Goal: Find specific page/section: Find specific page/section

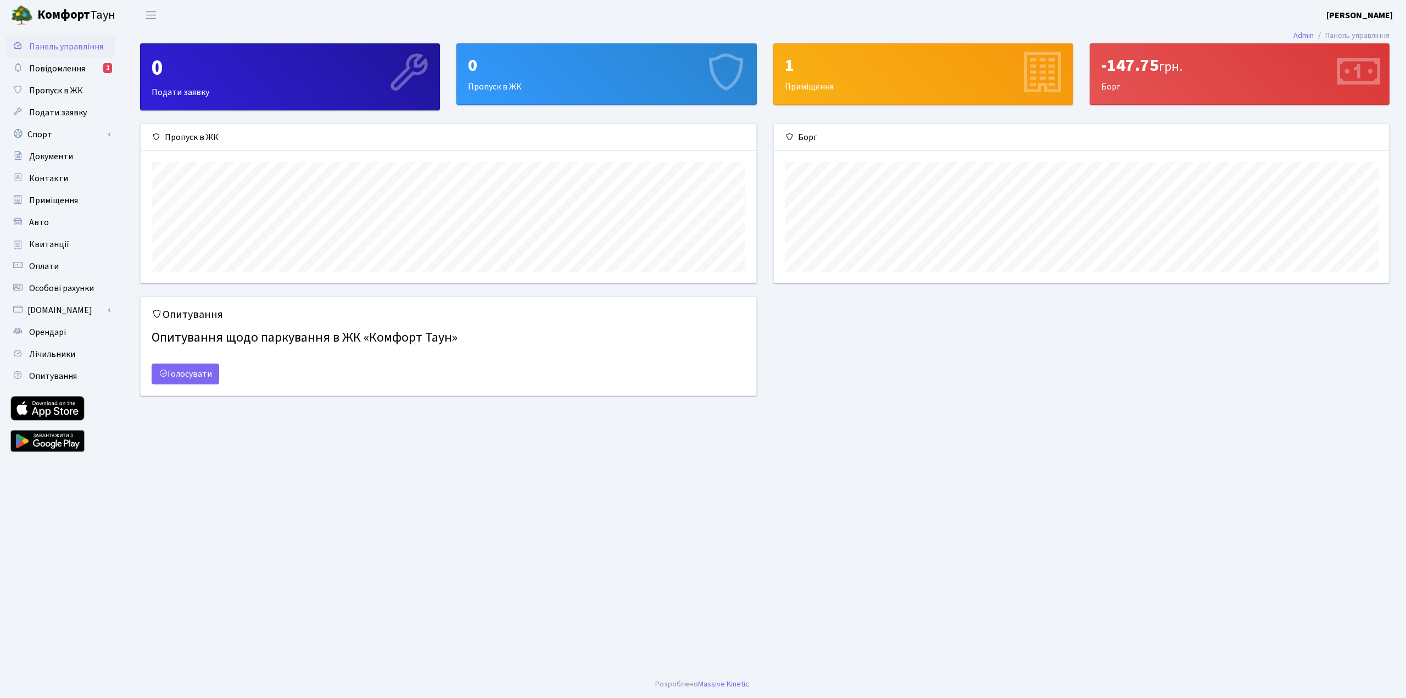
scroll to position [159, 615]
click at [70, 63] on span "Повідомлення" at bounding box center [57, 69] width 56 height 12
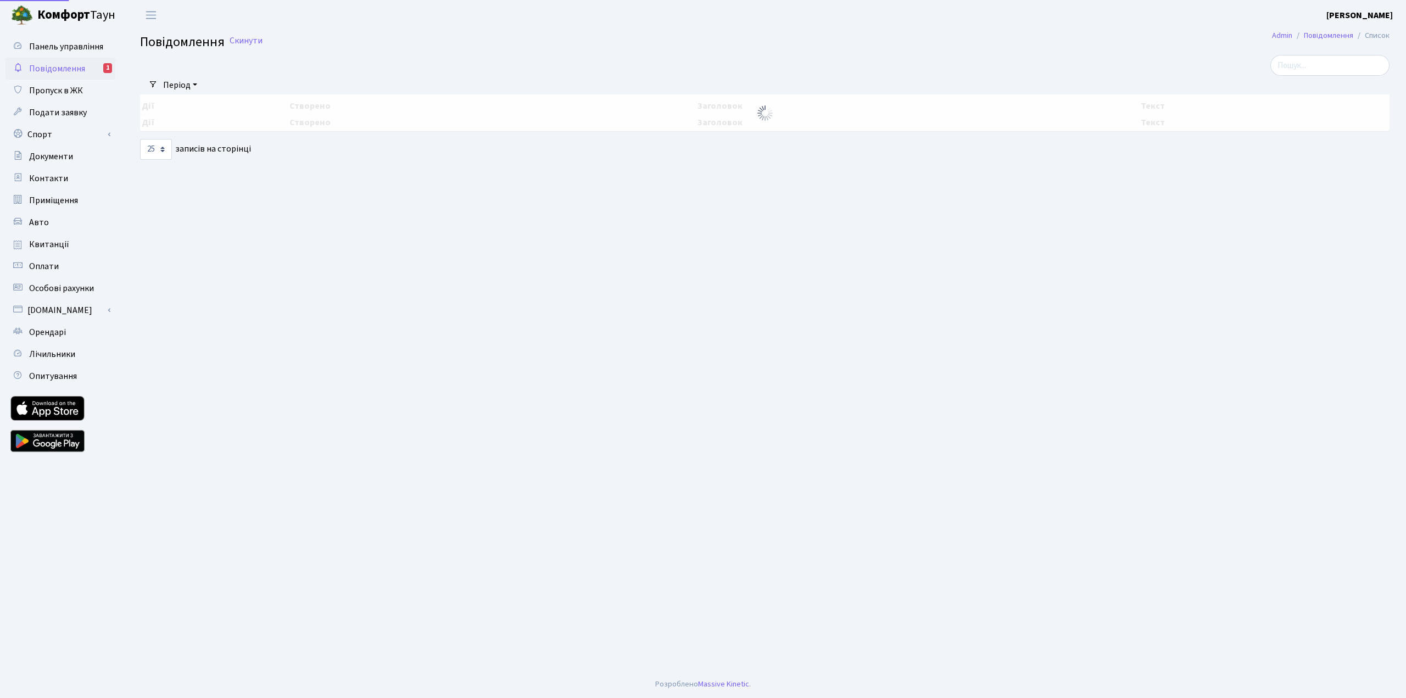
select select "25"
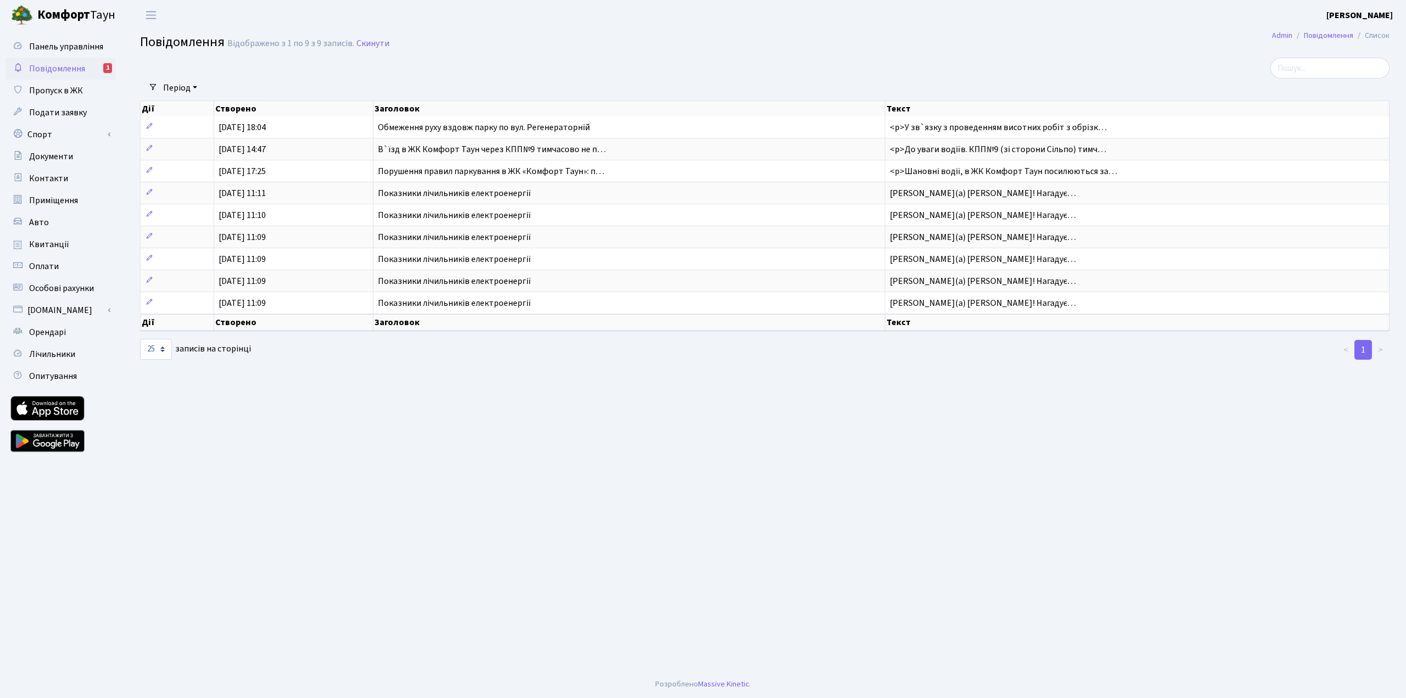
click at [61, 242] on span "Квитанції" at bounding box center [49, 244] width 40 height 12
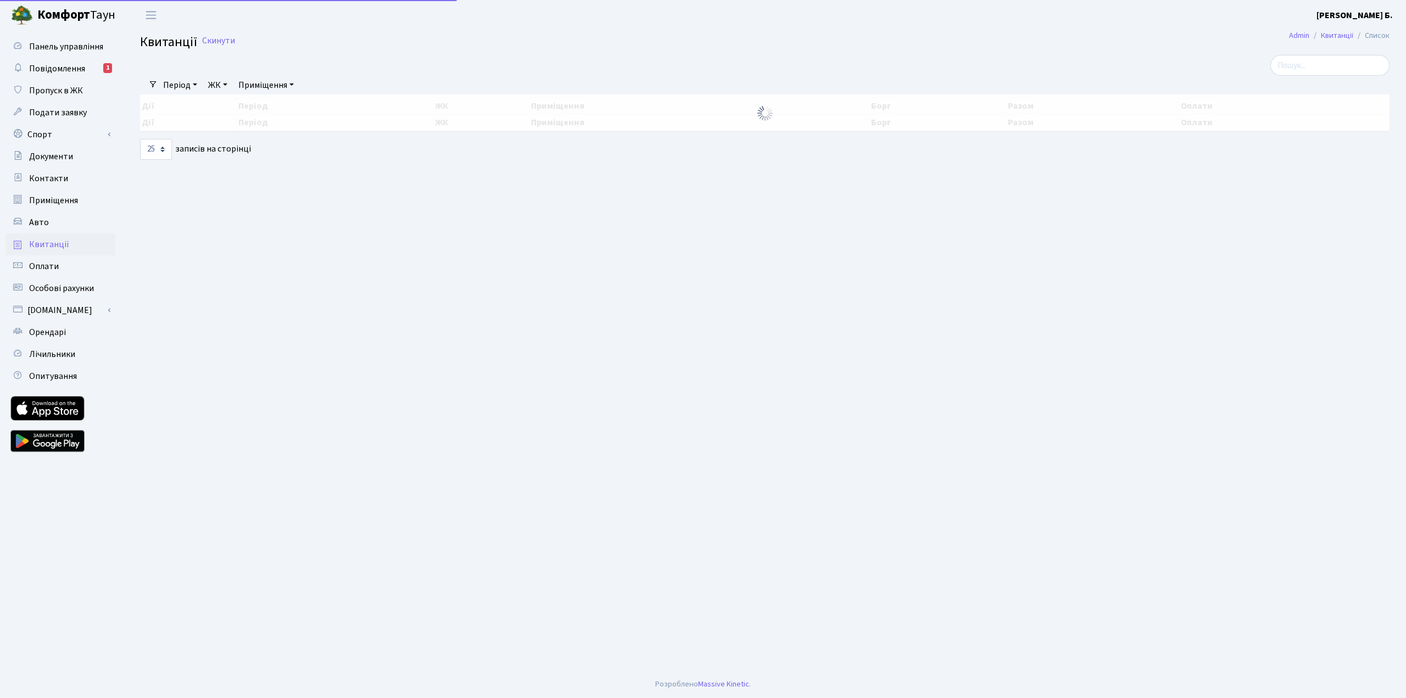
select select "25"
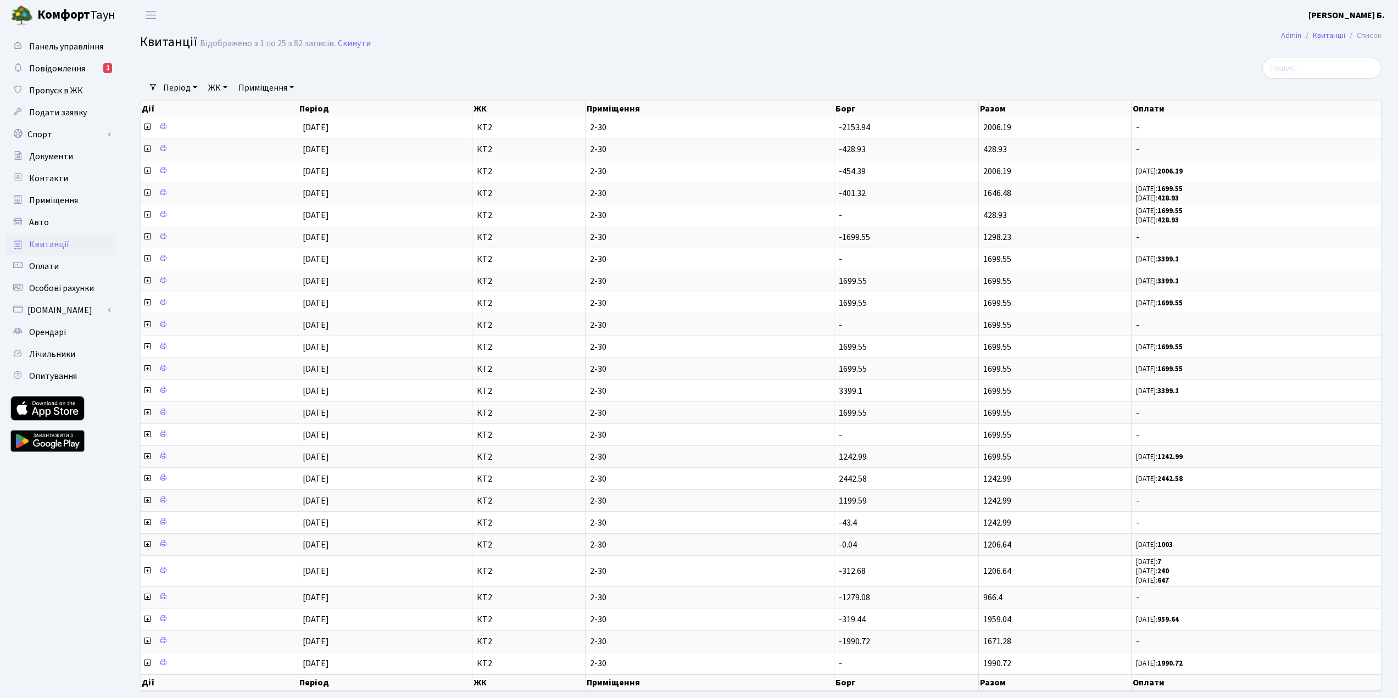
click at [146, 129] on icon at bounding box center [147, 126] width 9 height 9
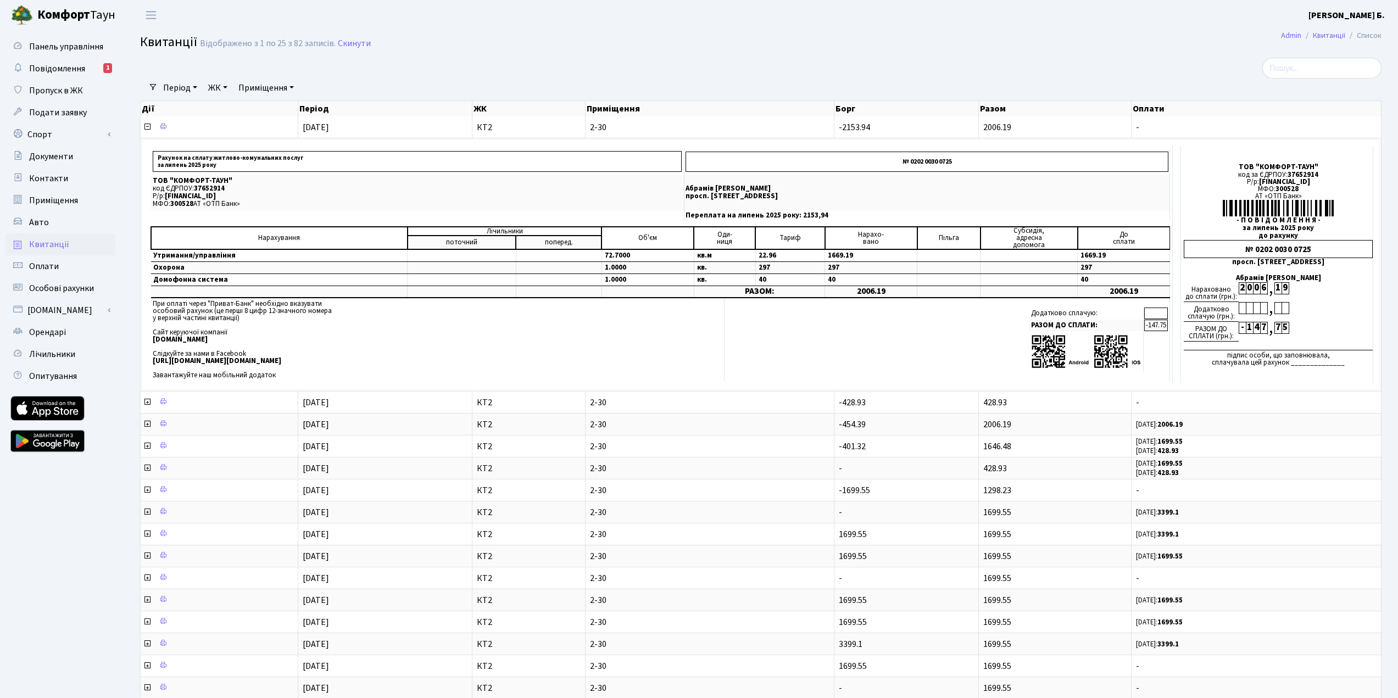
click at [146, 403] on icon at bounding box center [147, 402] width 9 height 9
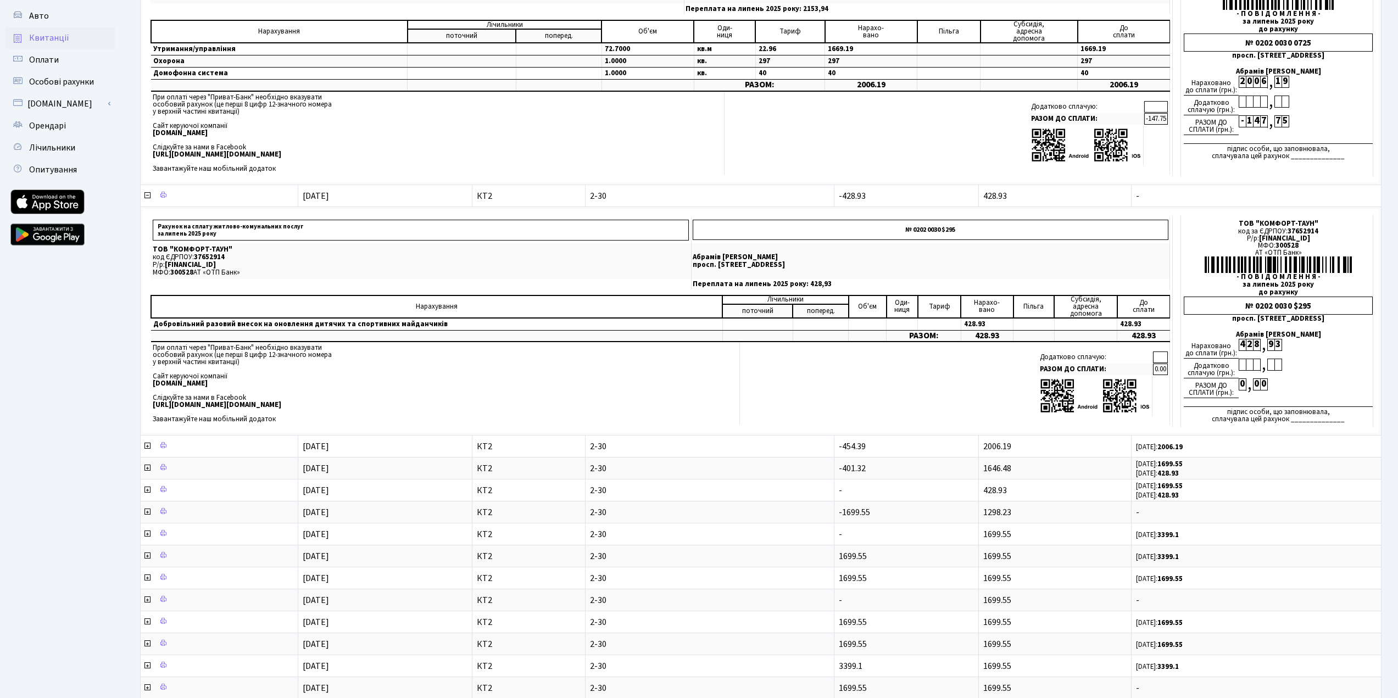
scroll to position [110, 0]
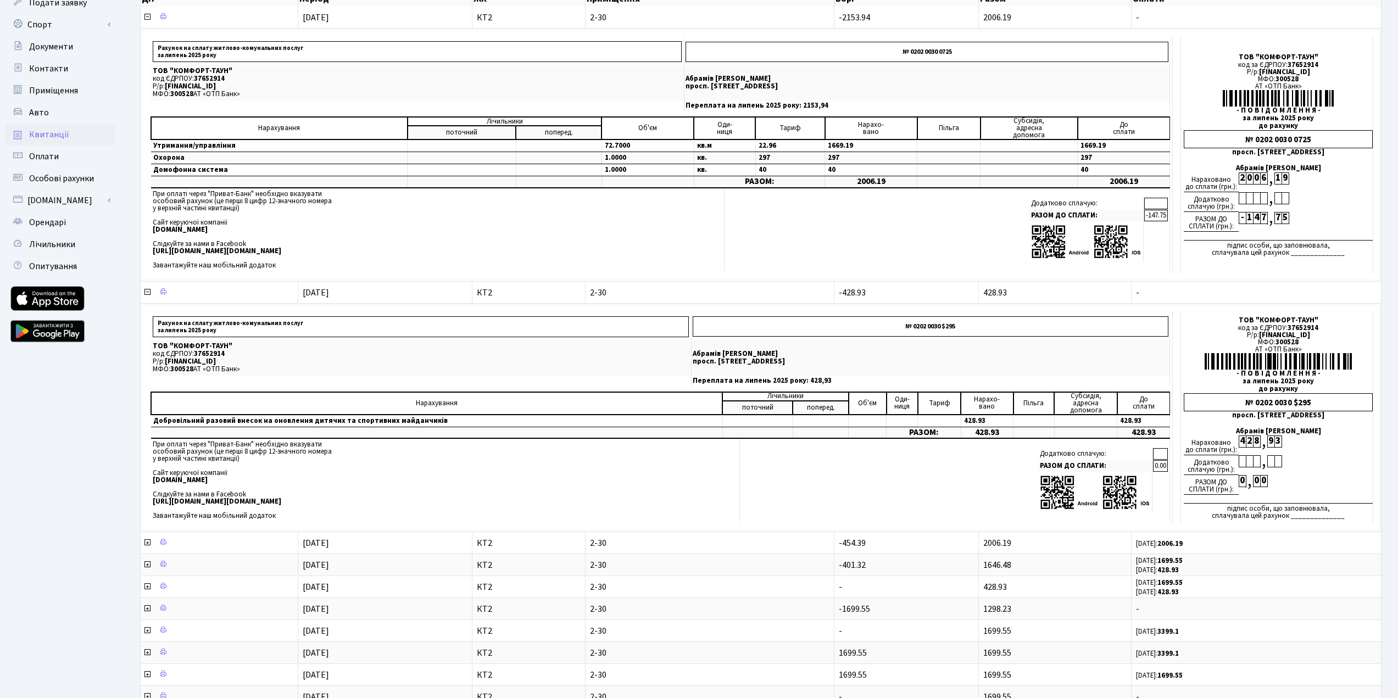
click at [149, 294] on icon at bounding box center [147, 292] width 9 height 9
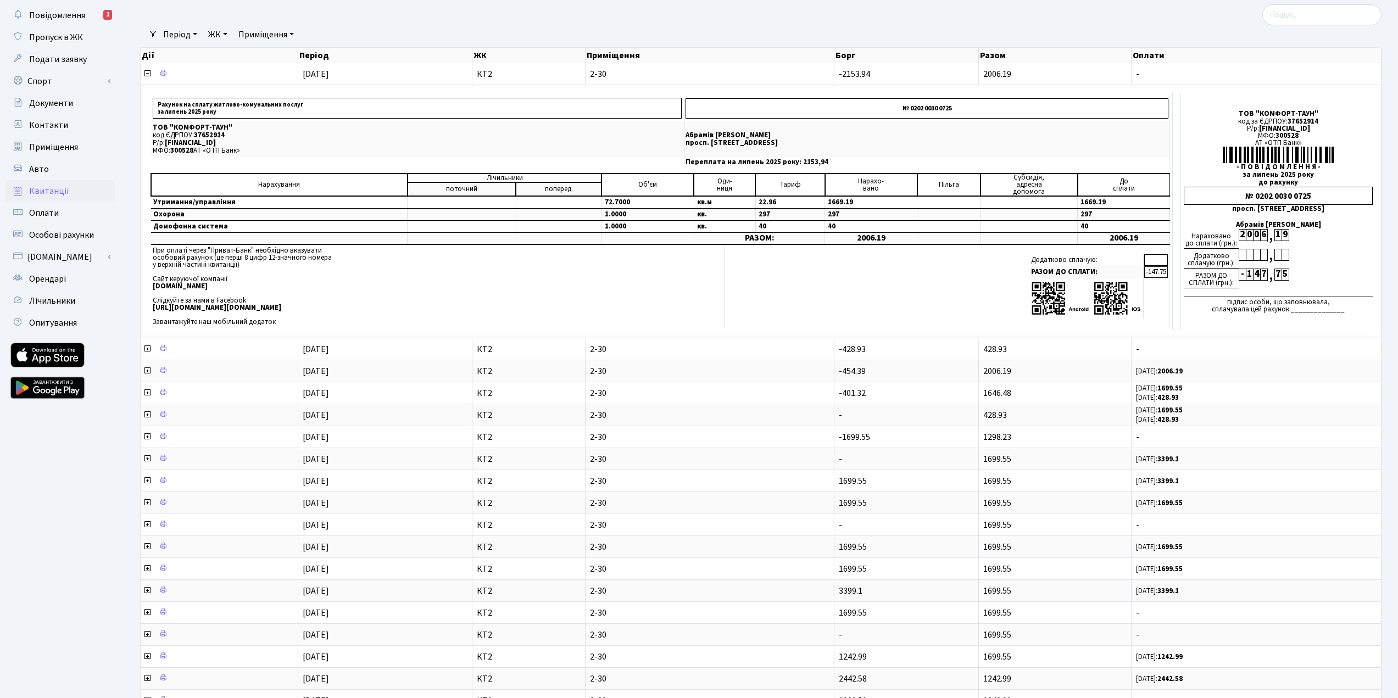
scroll to position [0, 0]
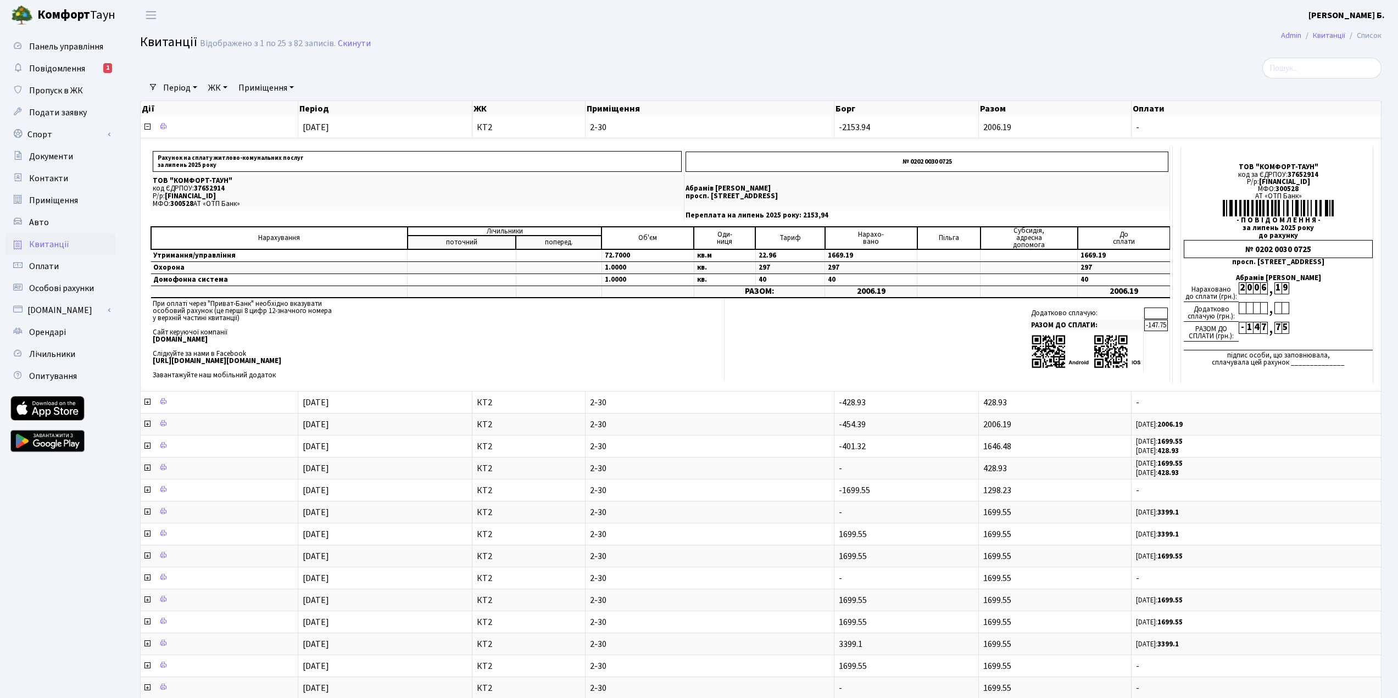
click at [145, 423] on icon at bounding box center [147, 424] width 9 height 9
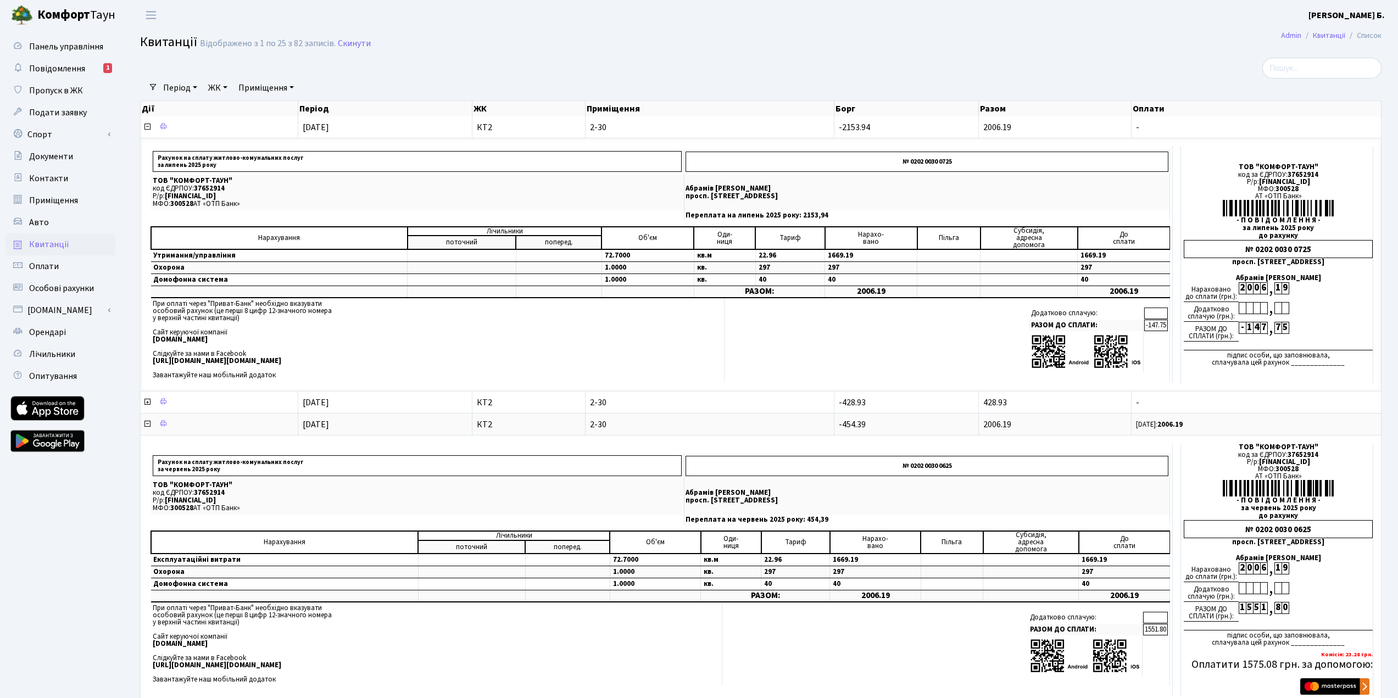
drag, startPoint x: 146, startPoint y: 427, endPoint x: 143, endPoint y: 398, distance: 29.3
click at [146, 427] on icon at bounding box center [147, 424] width 9 height 9
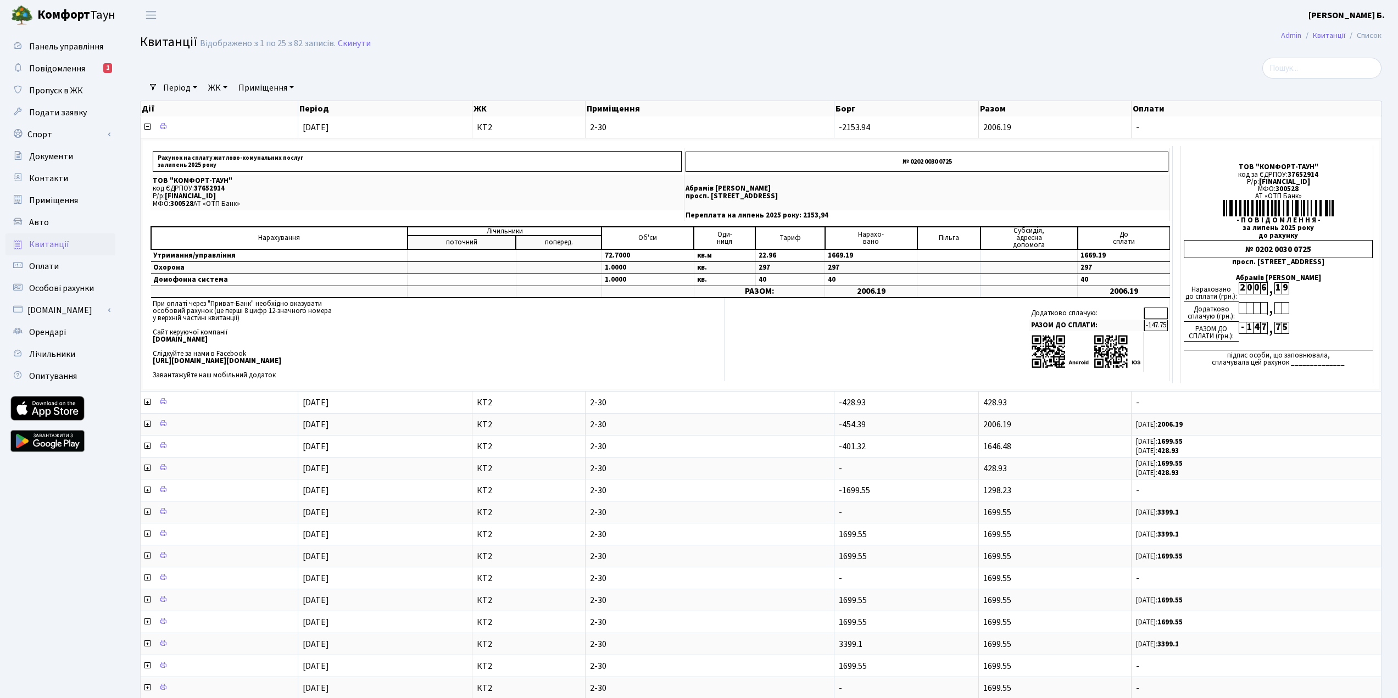
click at [148, 126] on icon at bounding box center [147, 126] width 9 height 9
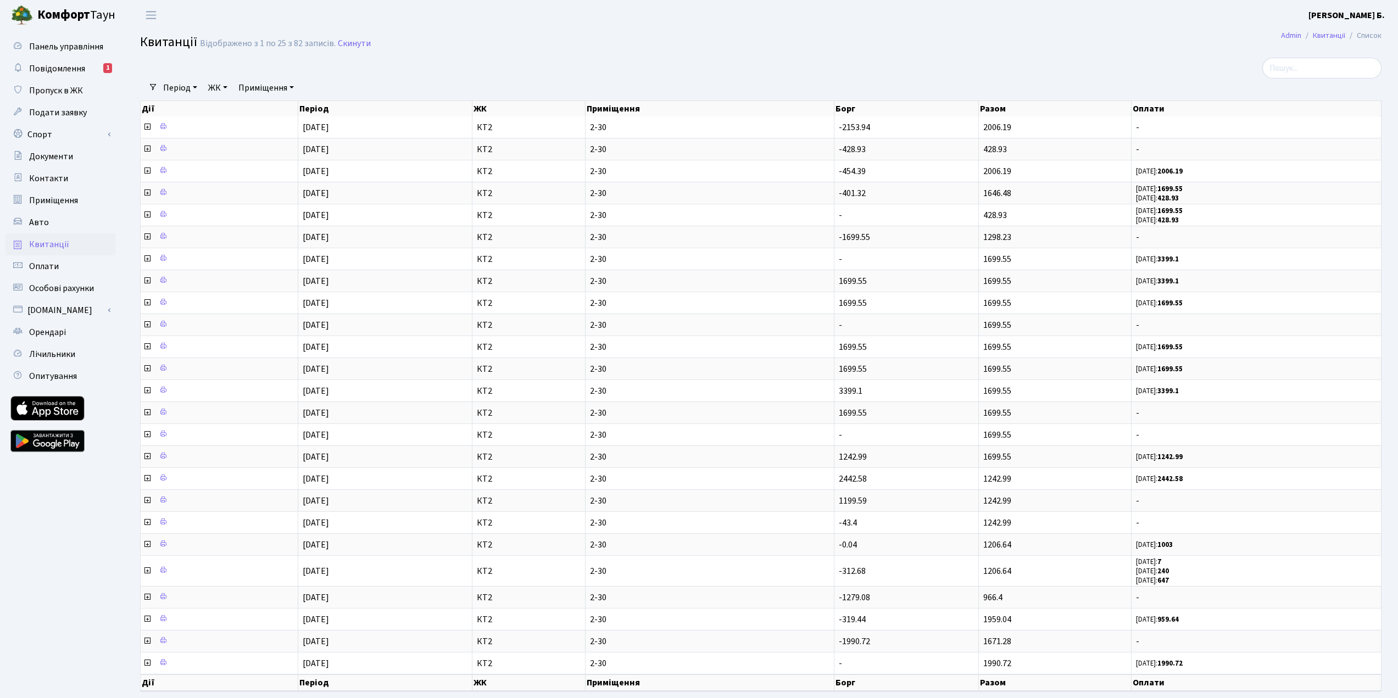
click at [107, 266] on link "Оплати" at bounding box center [60, 266] width 110 height 22
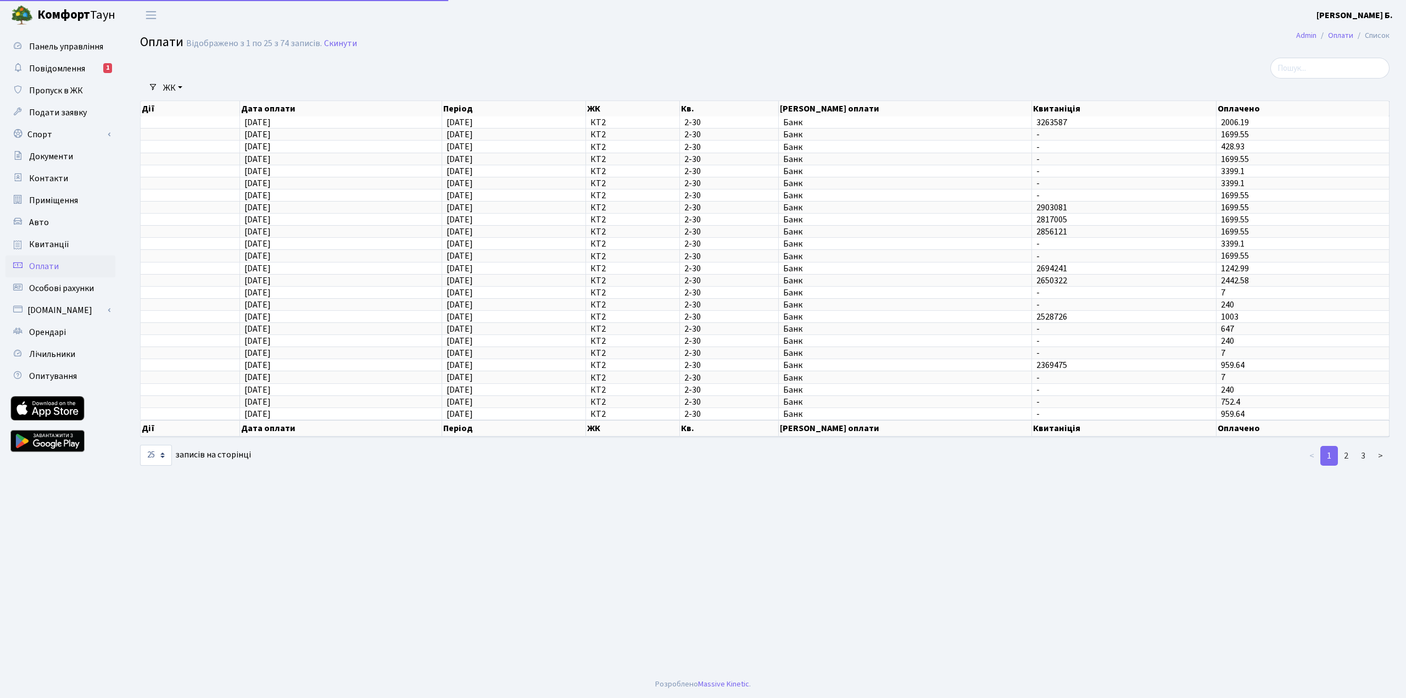
select select "25"
click at [896, 145] on span "Банк" at bounding box center [905, 147] width 244 height 9
click at [77, 243] on link "Квитанції" at bounding box center [60, 244] width 110 height 22
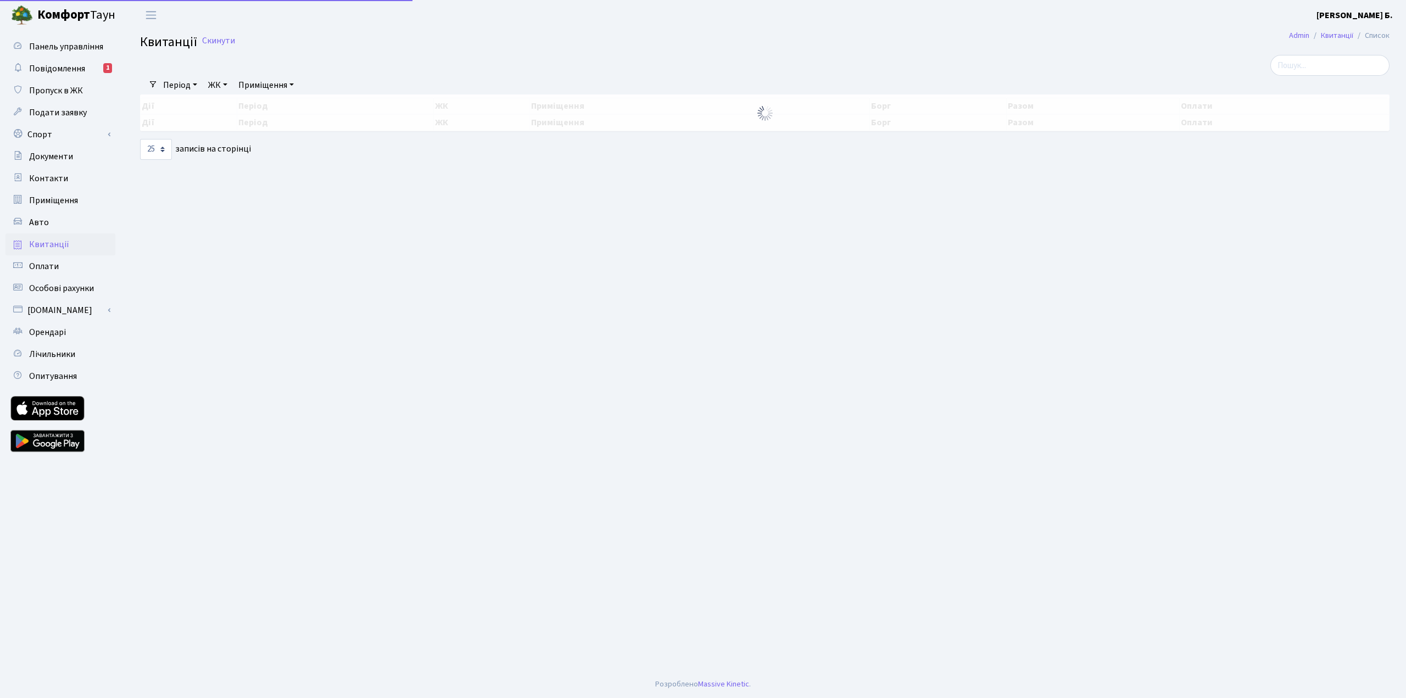
select select "25"
